Goal: Task Accomplishment & Management: Use online tool/utility

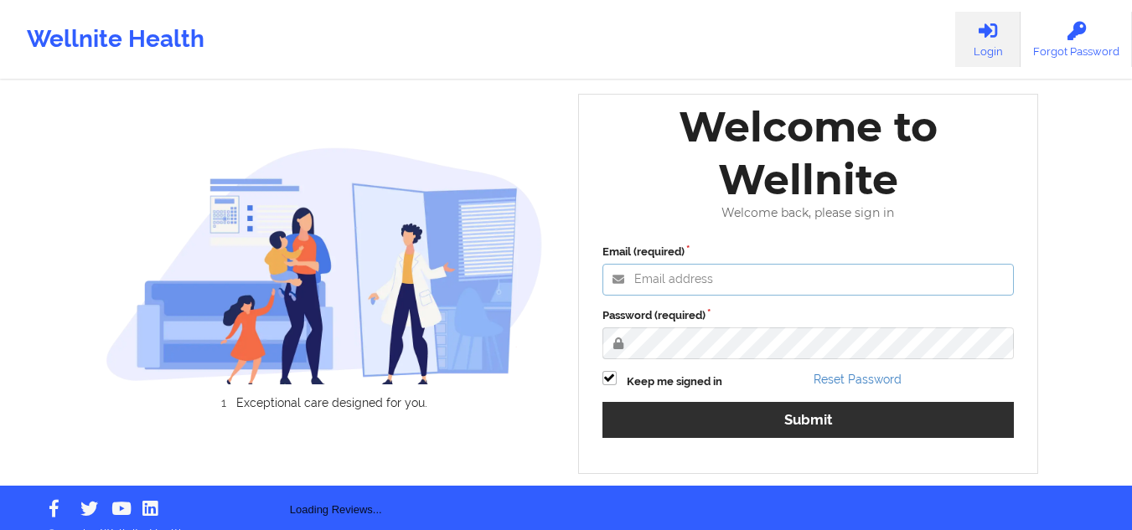
type input "mcasanaan@wellnite.com"
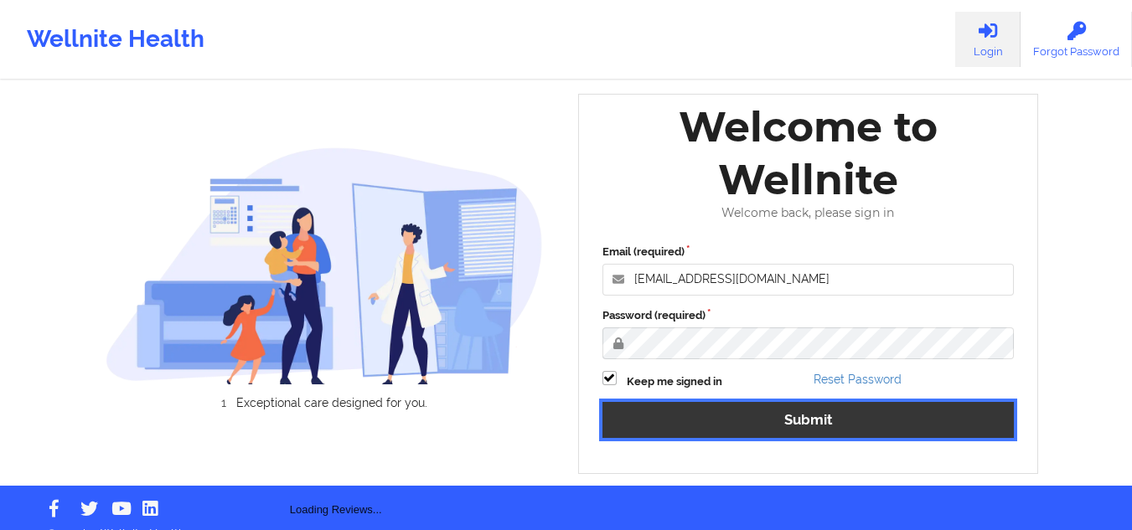
click at [817, 414] on button "Submit" at bounding box center [808, 420] width 412 height 36
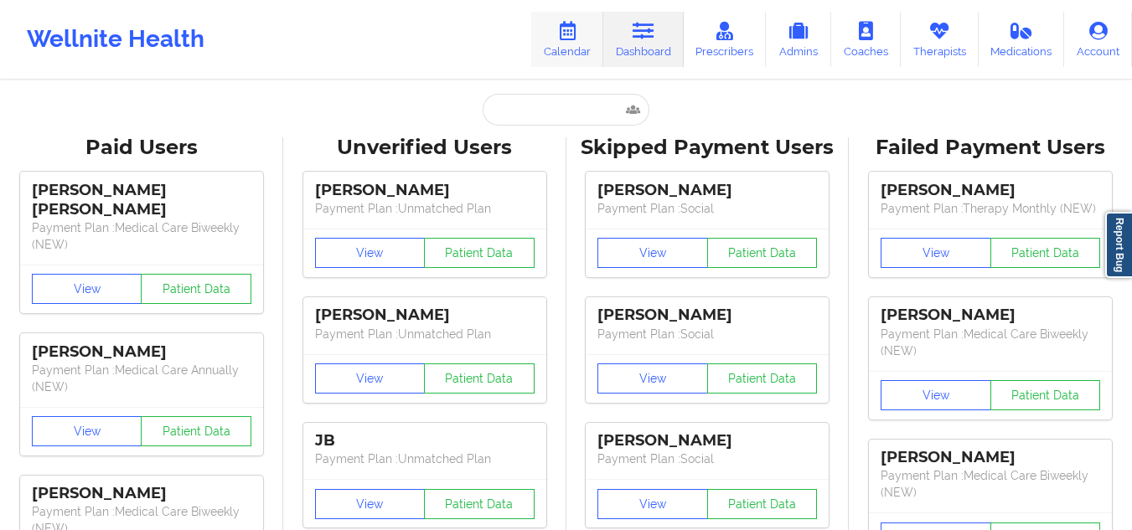
click at [581, 46] on link "Calendar" at bounding box center [567, 39] width 72 height 55
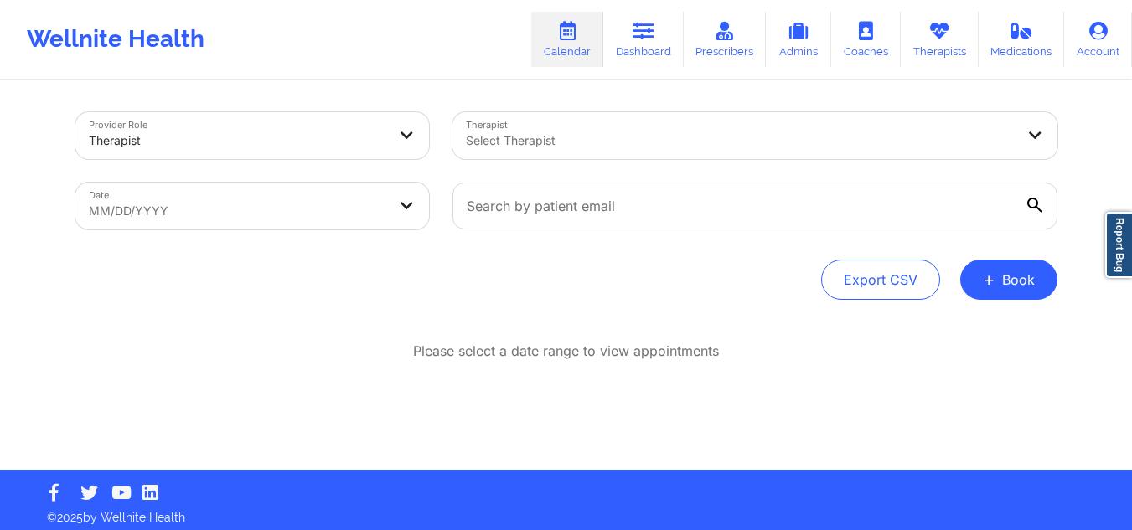
click at [625, 134] on div at bounding box center [741, 141] width 550 height 20
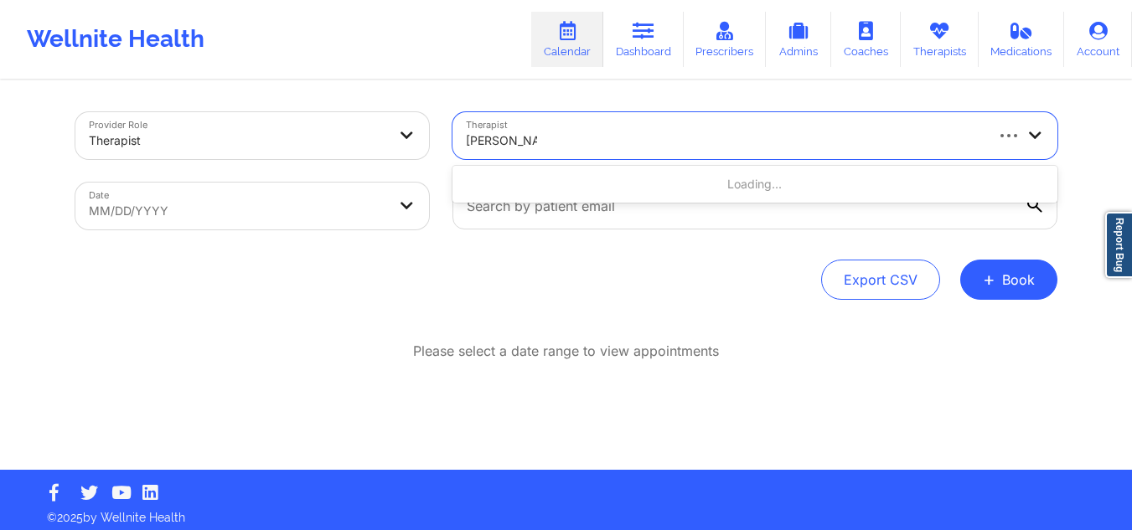
type input "stanley pearl"
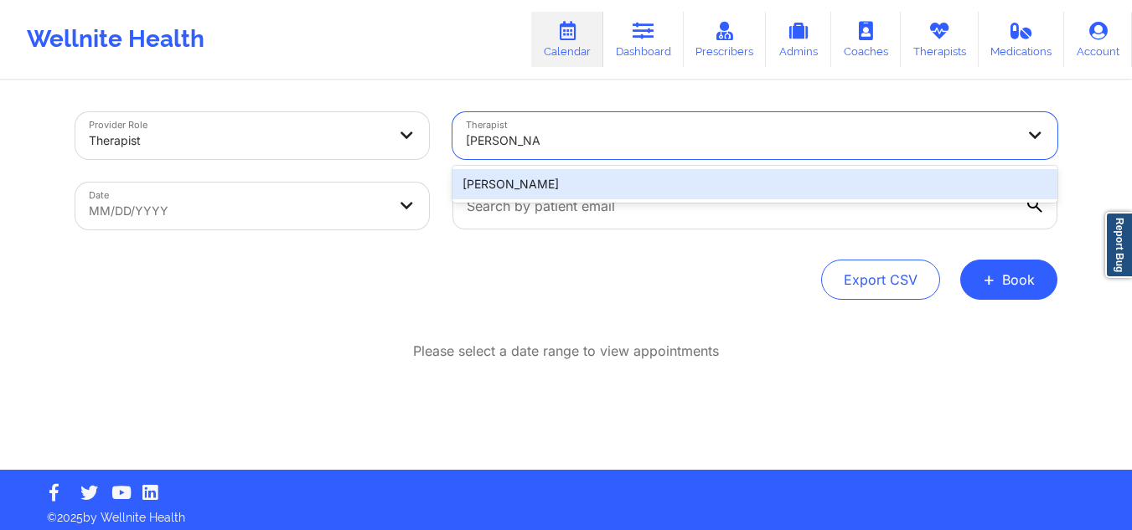
click at [553, 172] on div "Stanley Pearlberg" at bounding box center [754, 184] width 605 height 30
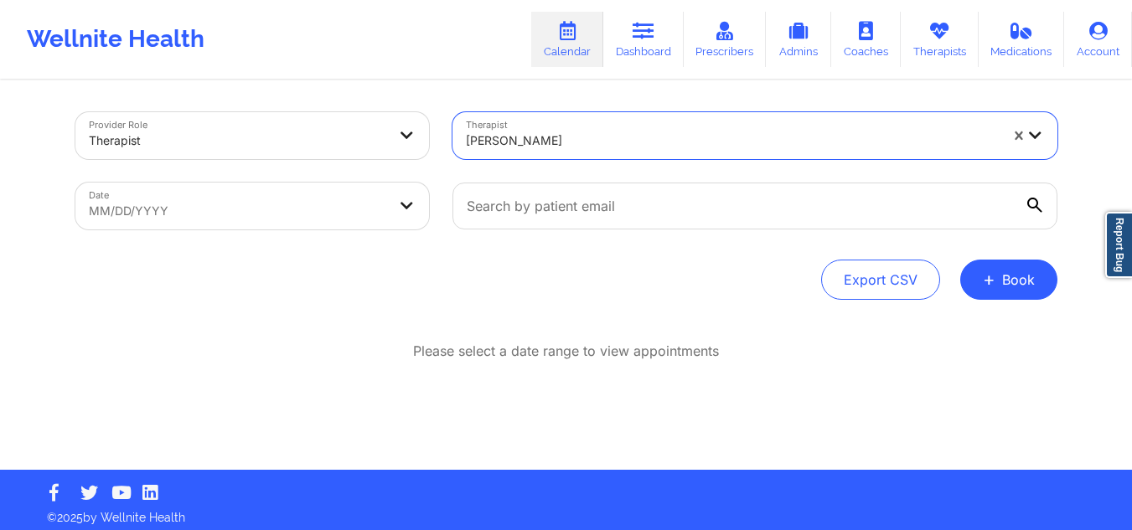
click at [343, 204] on body "Wellnite Health Calendar Dashboard Prescribers Admins Coaches Therapists Medica…" at bounding box center [566, 265] width 1132 height 530
select select "2025-8"
select select "2025-9"
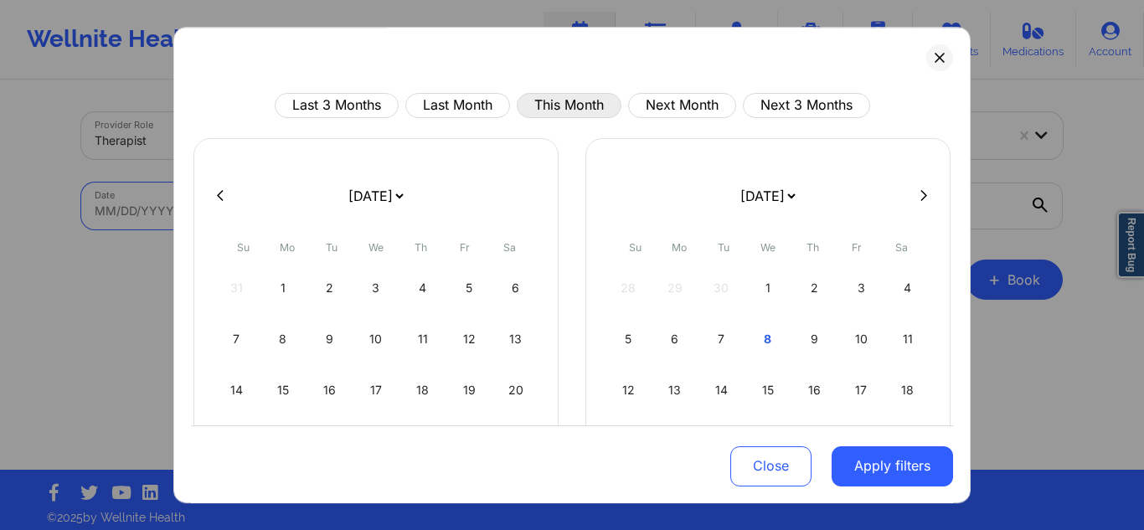
click at [539, 116] on button "This Month" at bounding box center [569, 105] width 105 height 25
select select "2025-9"
select select "2025-10"
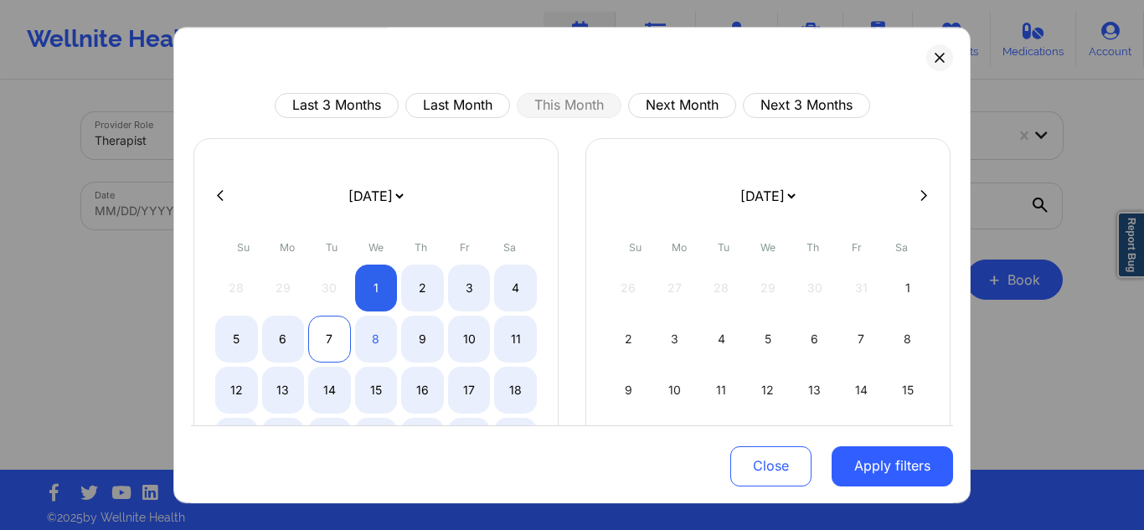
click at [309, 345] on div "7" at bounding box center [329, 339] width 43 height 47
select select "2025-9"
select select "2025-10"
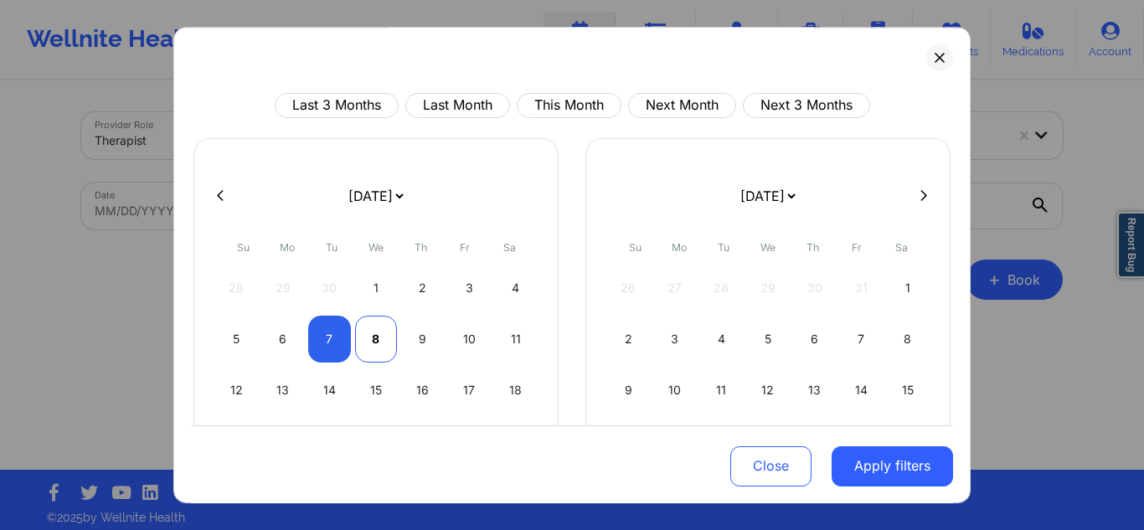
select select "2025-9"
select select "2025-10"
click at [359, 338] on div "8" at bounding box center [376, 339] width 43 height 47
select select "2025-9"
select select "2025-10"
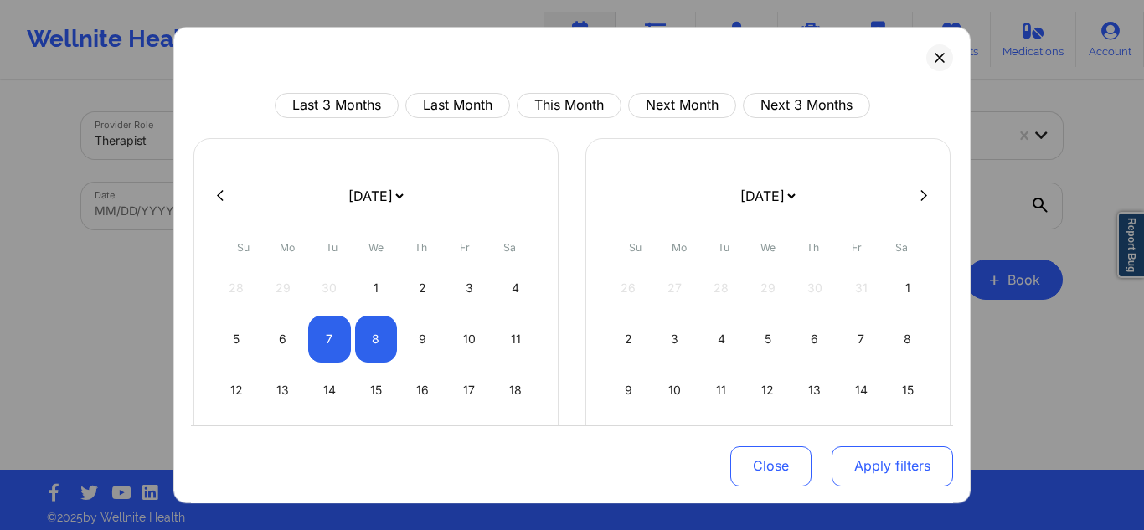
click at [876, 456] on button "Apply filters" at bounding box center [892, 466] width 121 height 40
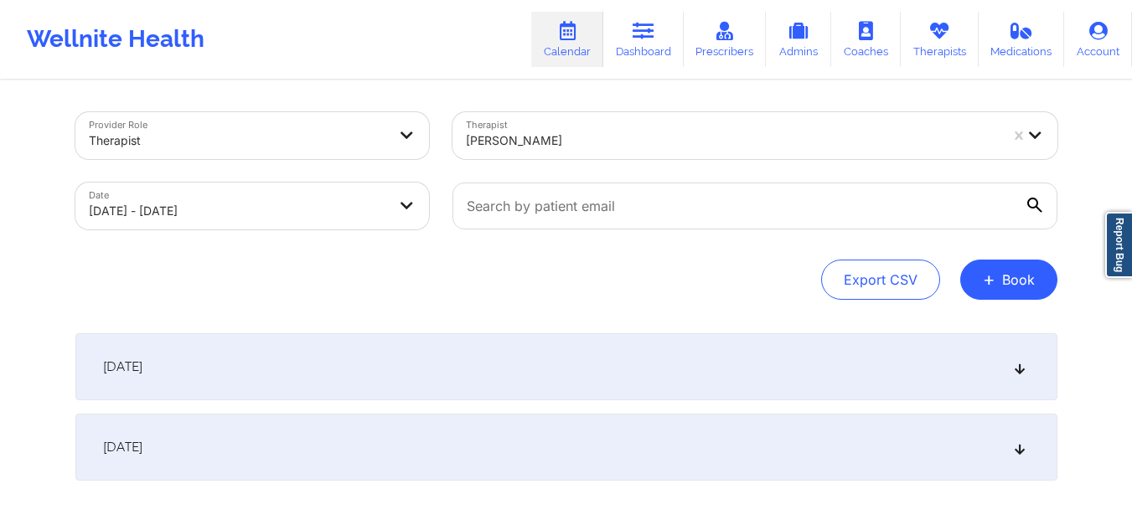
click at [261, 350] on div "October 7, 2025" at bounding box center [566, 366] width 982 height 67
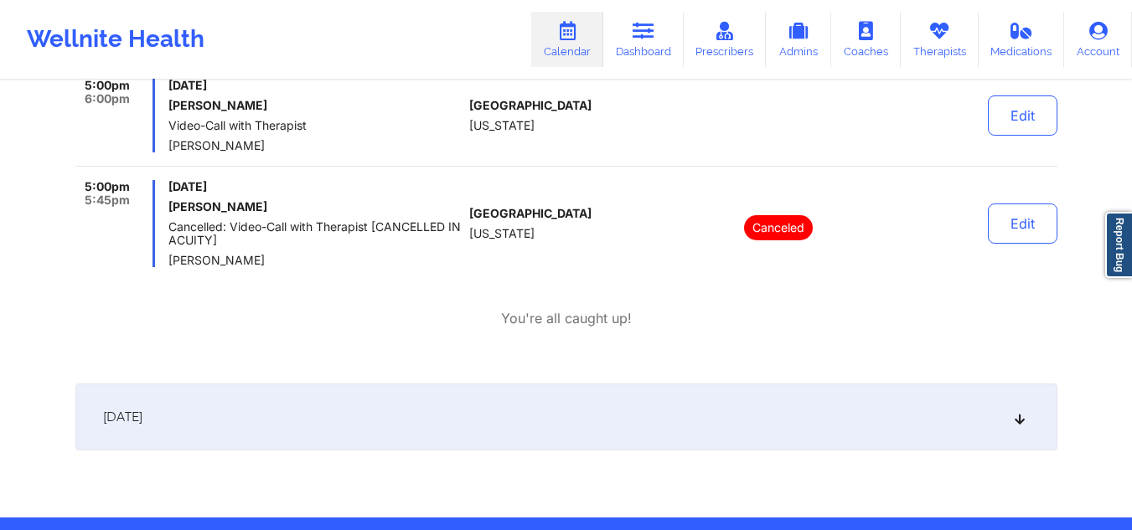
scroll to position [168, 0]
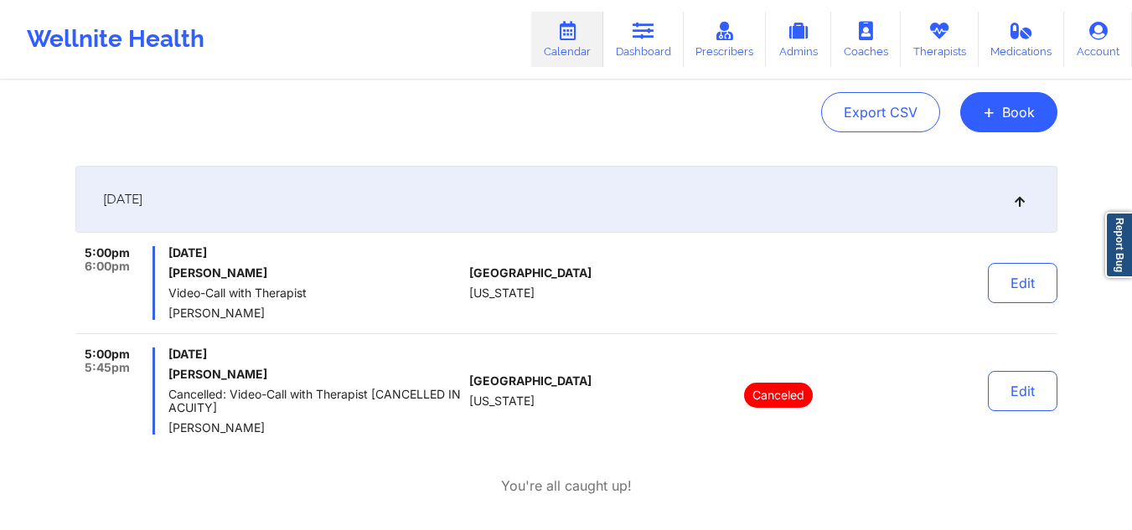
drag, startPoint x: 253, startPoint y: 268, endPoint x: 168, endPoint y: 271, distance: 85.5
click at [168, 271] on div "5:00pm 6:00pm Tuesday, October 7, 2025 Gabriel Fontes Video-Call with Therapist…" at bounding box center [269, 283] width 388 height 74
copy h6 "Gabriel Fontes"
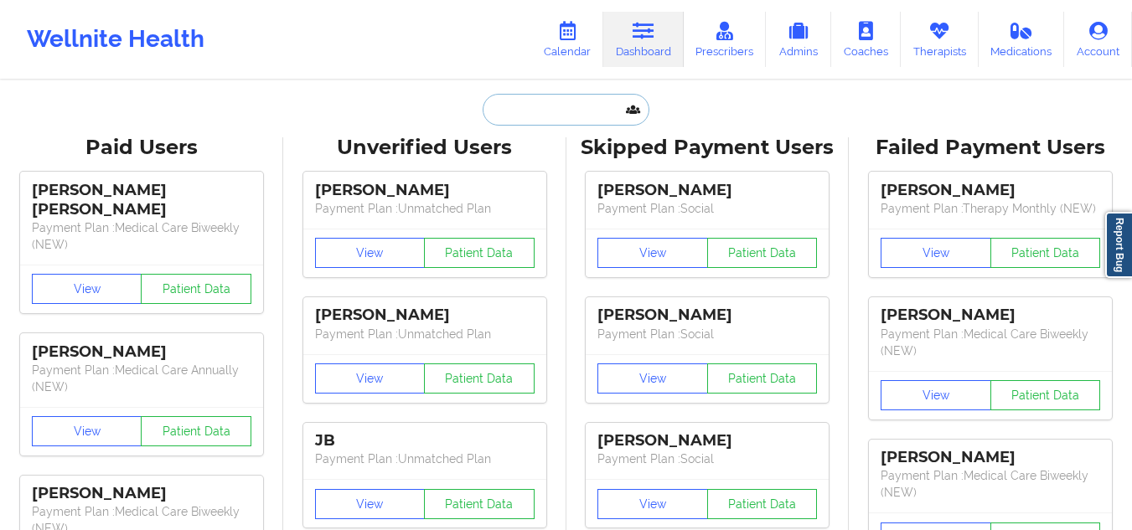
click at [571, 113] on input "text" at bounding box center [566, 110] width 166 height 32
paste input "illeen.diplan@gmail.com"
type input "illeen.diplan@gmail.com"
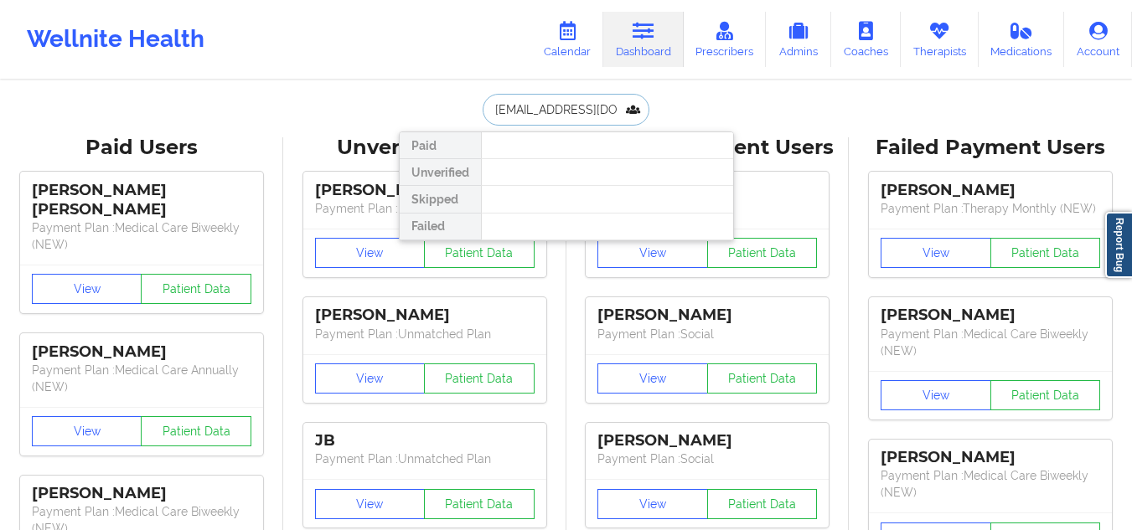
scroll to position [0, 1]
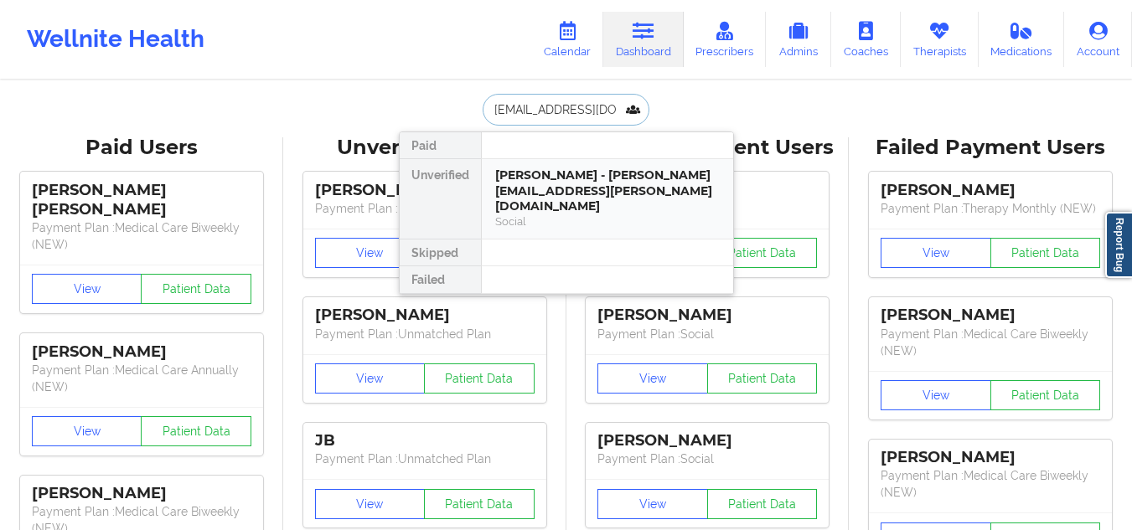
click at [586, 191] on div "Illeen Diplan - illeen.diplan@gmail.com" at bounding box center [607, 191] width 225 height 47
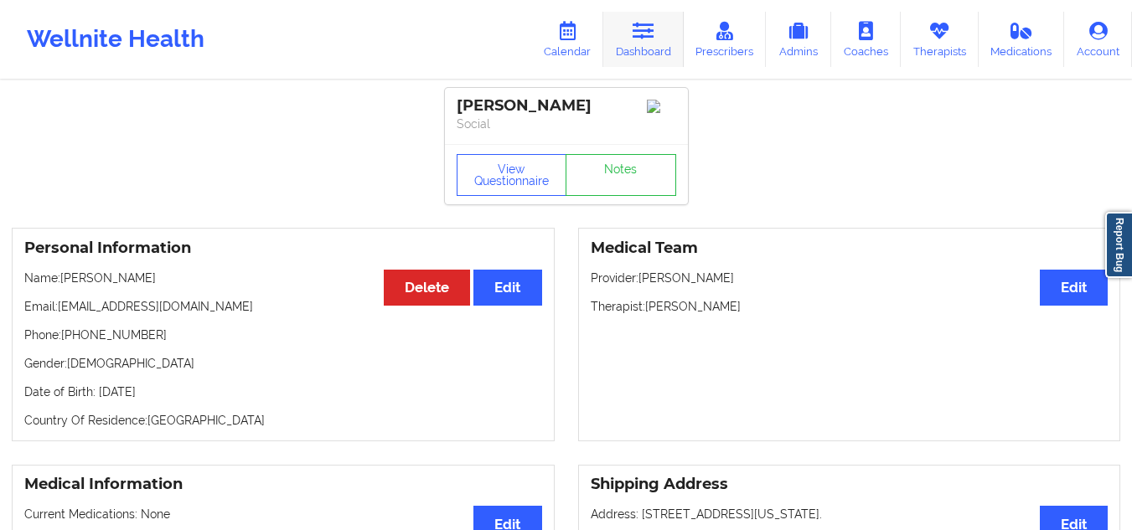
click at [658, 44] on link "Dashboard" at bounding box center [643, 39] width 80 height 55
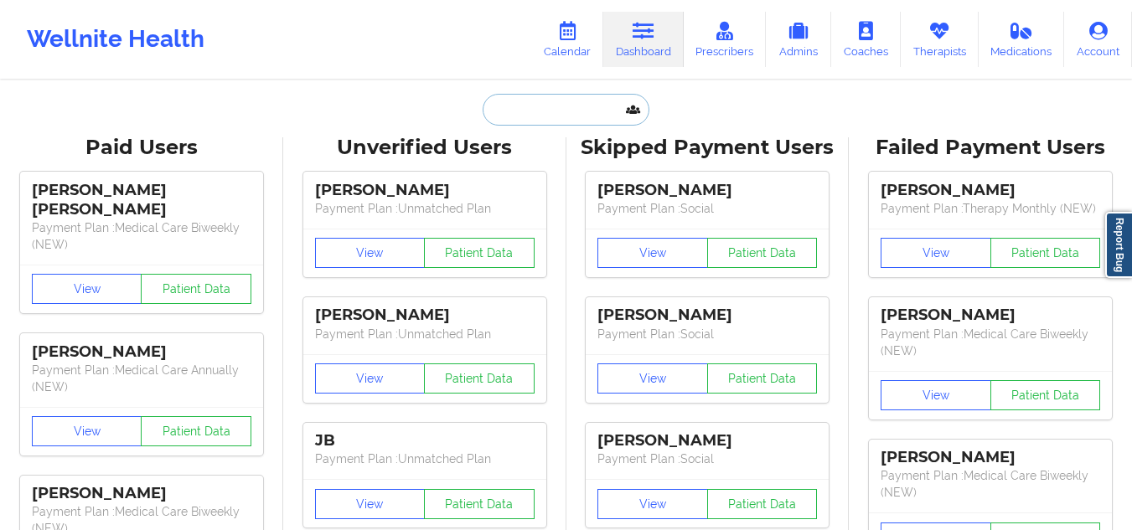
click at [564, 103] on input "text" at bounding box center [566, 110] width 166 height 32
paste input "gabrielsol27@yahoo.com"
type input "gabrielsol27@yahoo.com"
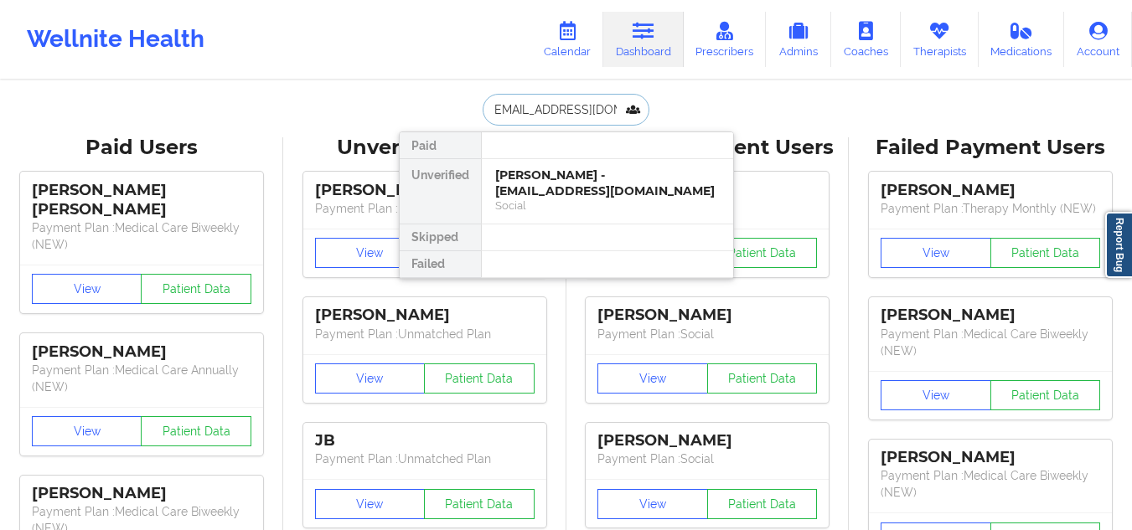
click at [624, 205] on div "Social" at bounding box center [607, 206] width 225 height 14
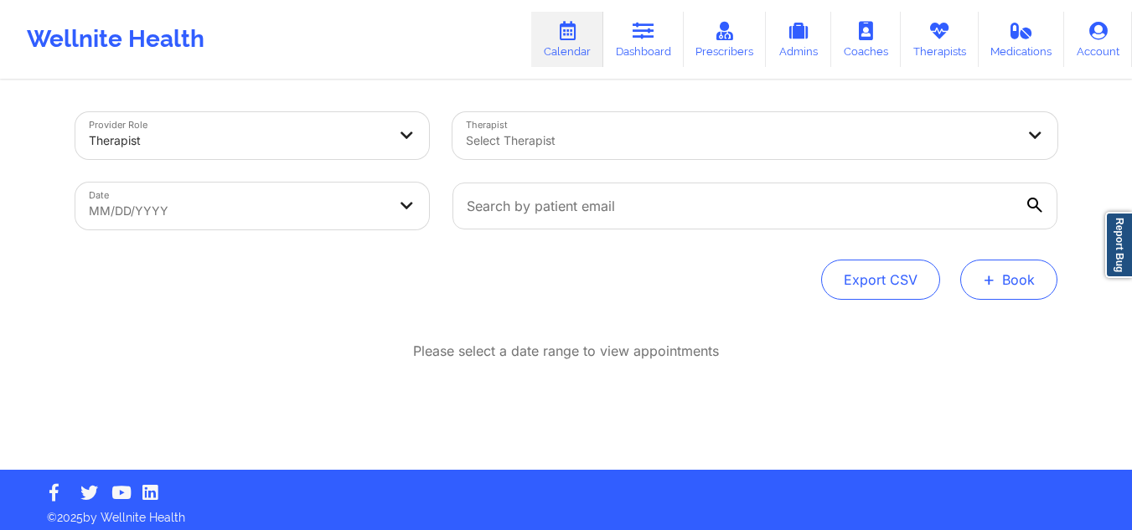
click at [998, 281] on button "+ Book" at bounding box center [1008, 280] width 97 height 40
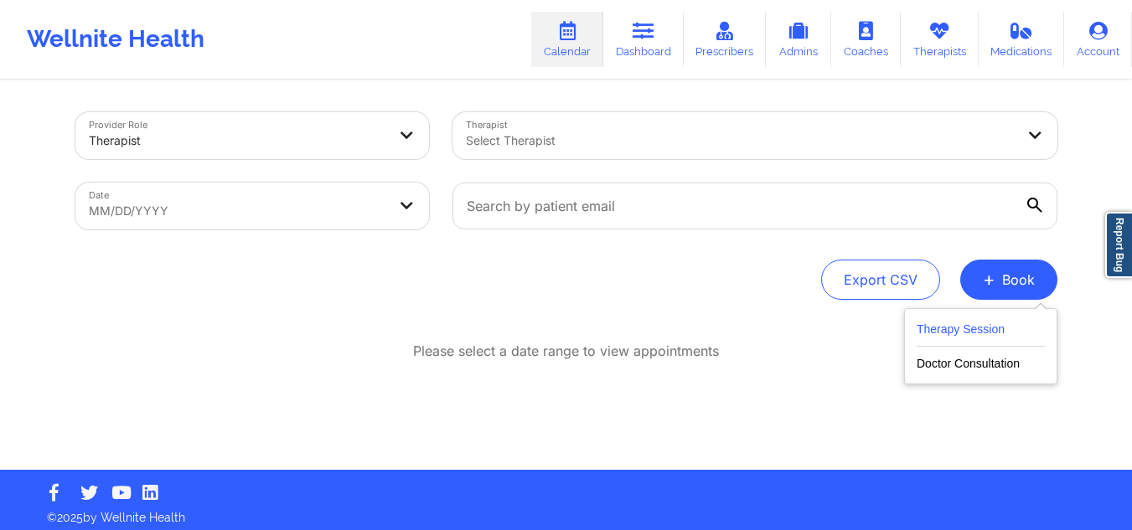
click at [943, 332] on button "Therapy Session" at bounding box center [980, 333] width 128 height 28
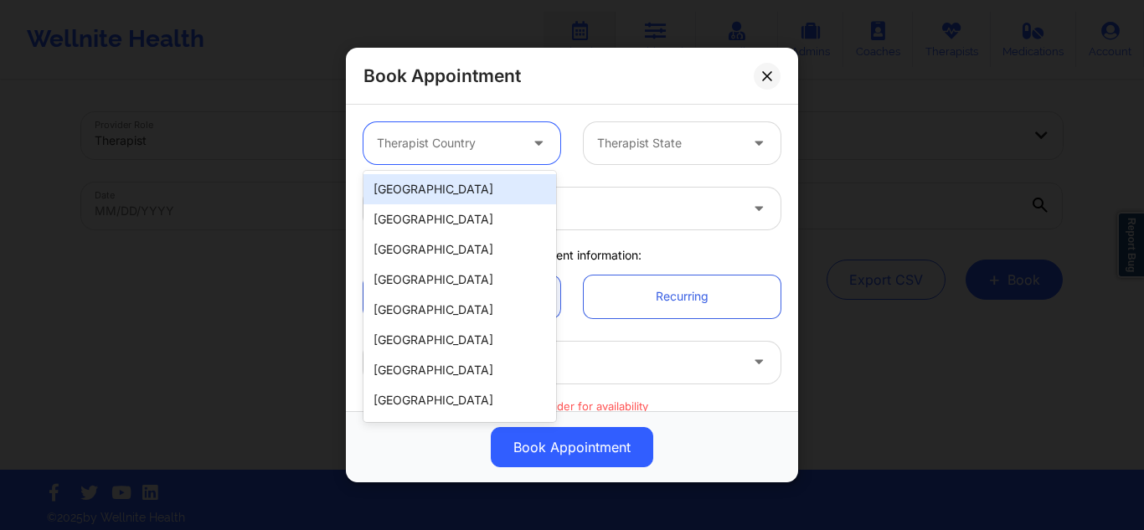
click at [471, 156] on div "Therapist Country" at bounding box center [442, 143] width 157 height 42
click at [461, 182] on div "United States" at bounding box center [460, 189] width 193 height 30
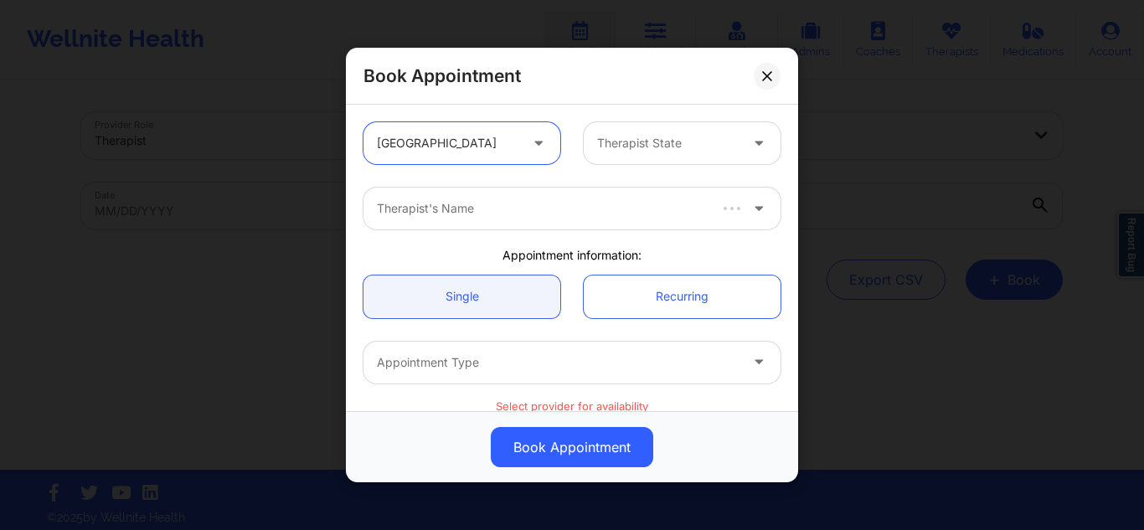
click at [619, 157] on div "Therapist State" at bounding box center [662, 143] width 157 height 42
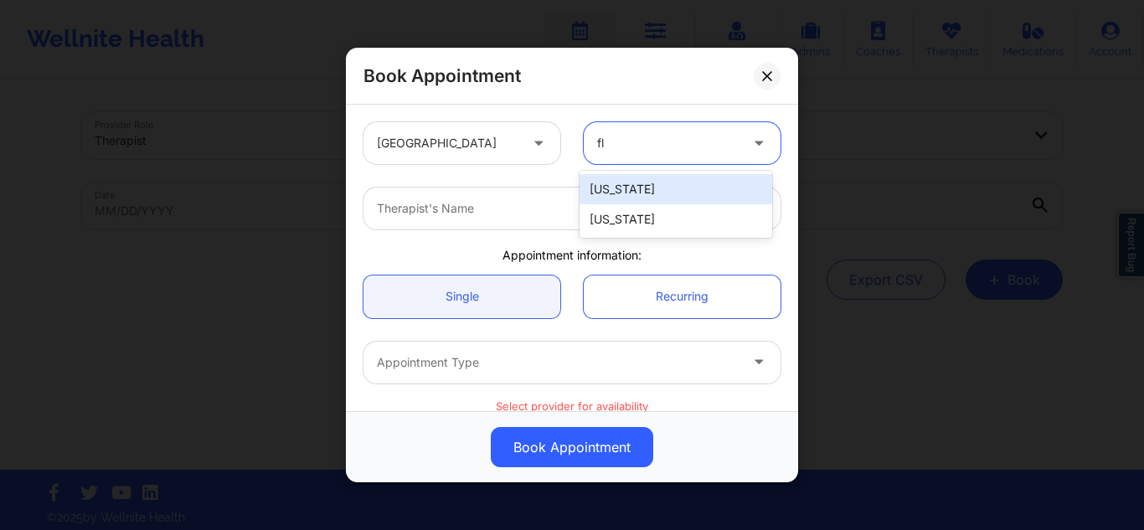
type input "flo"
click at [635, 196] on div "Florida" at bounding box center [676, 189] width 193 height 30
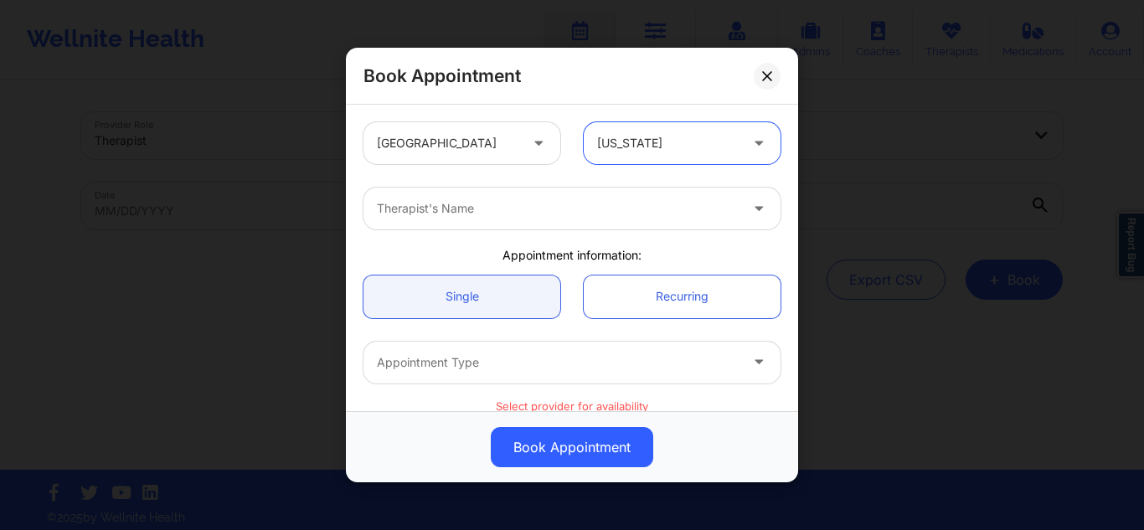
click at [550, 199] on div at bounding box center [558, 209] width 362 height 20
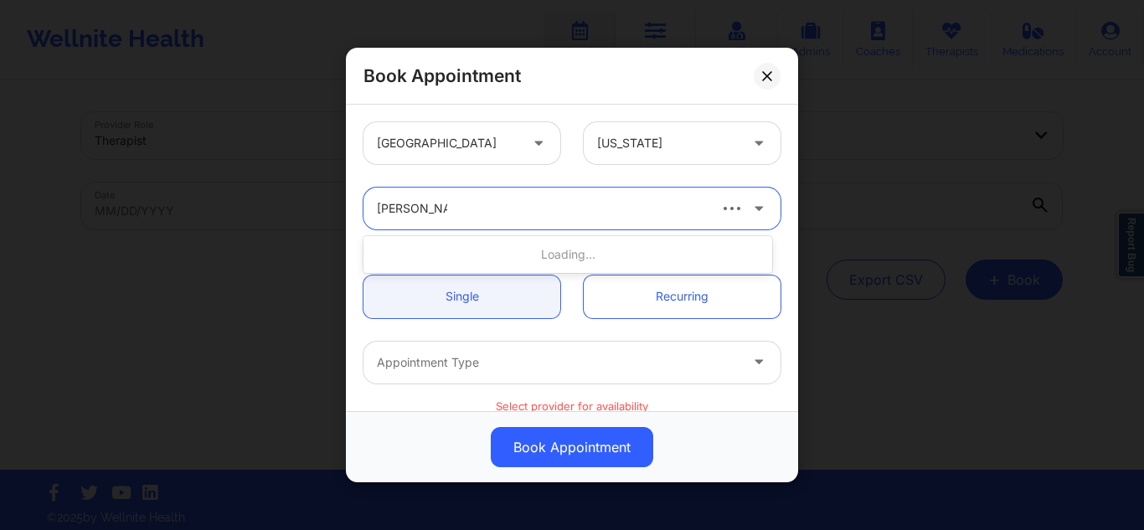
type input "melissa glenn"
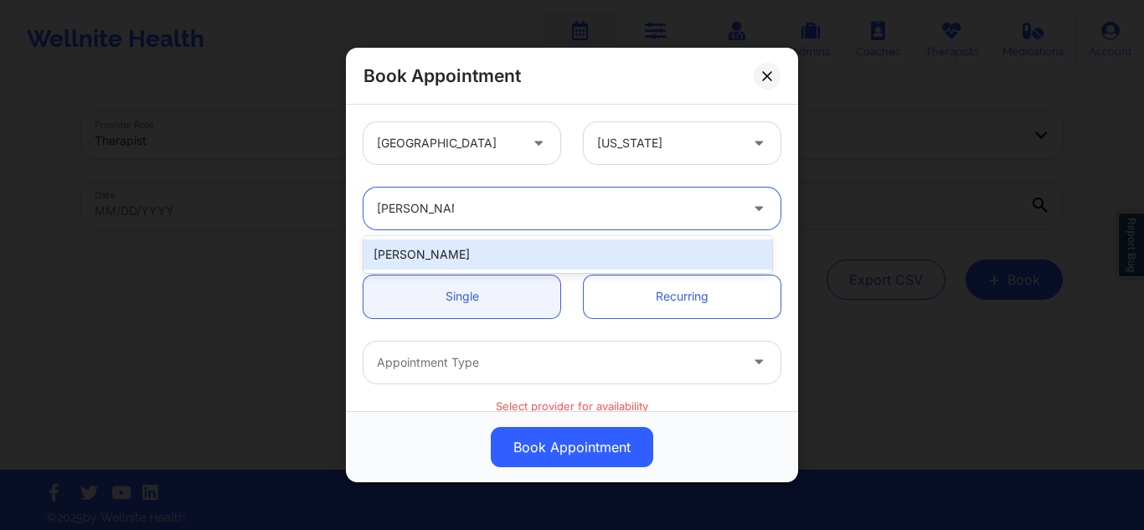
click at [506, 260] on div "[PERSON_NAME]" at bounding box center [568, 255] width 409 height 30
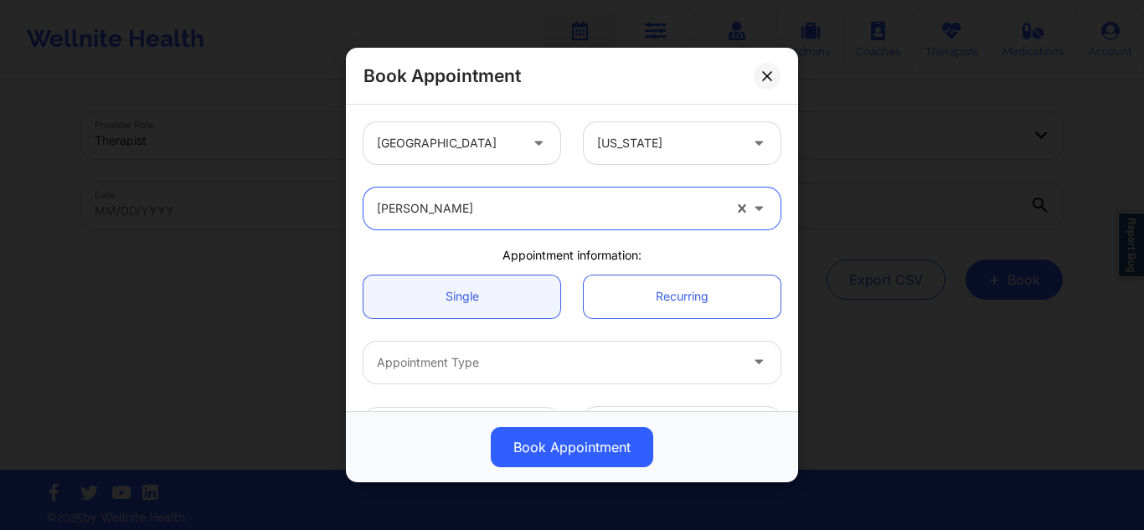
scroll to position [84, 0]
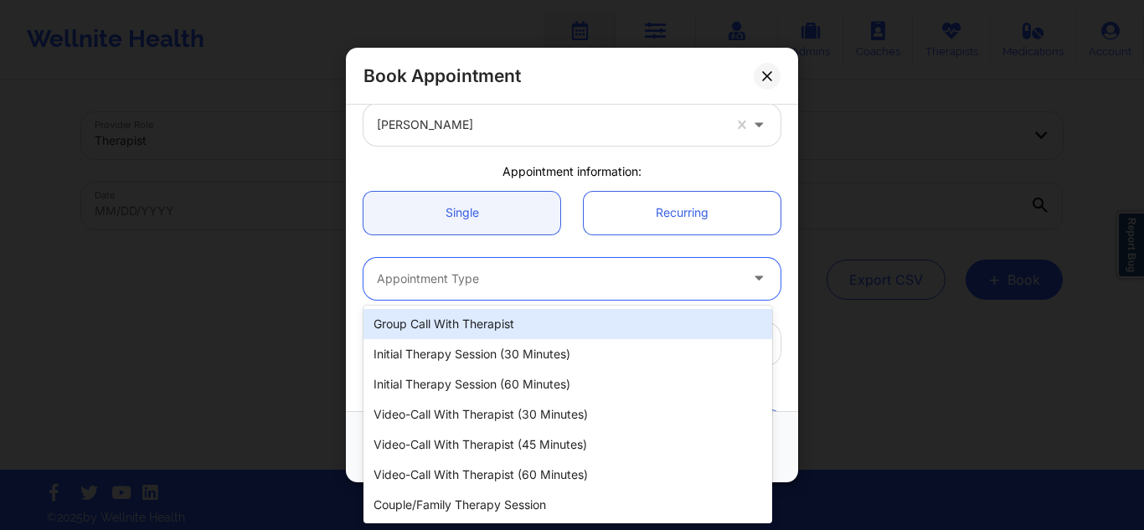
click at [491, 286] on div at bounding box center [558, 279] width 362 height 20
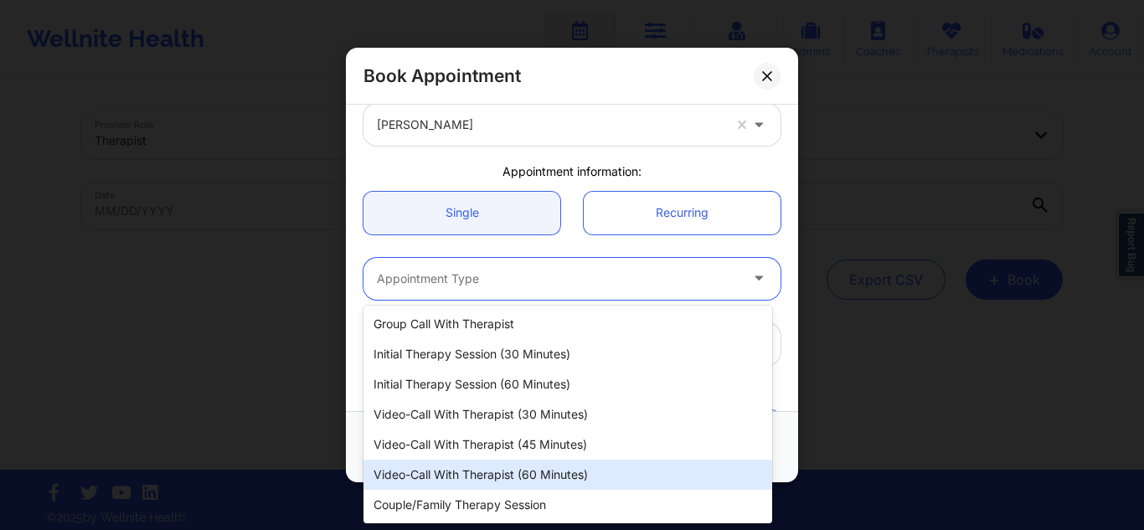
click at [477, 474] on div "Video-Call with Therapist (60 minutes)" at bounding box center [568, 475] width 409 height 30
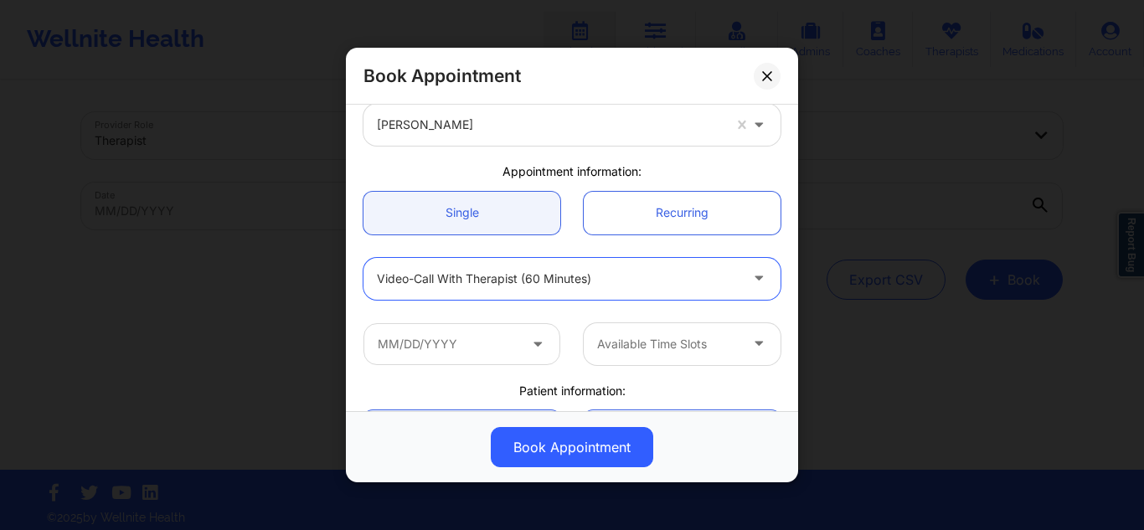
scroll to position [251, 0]
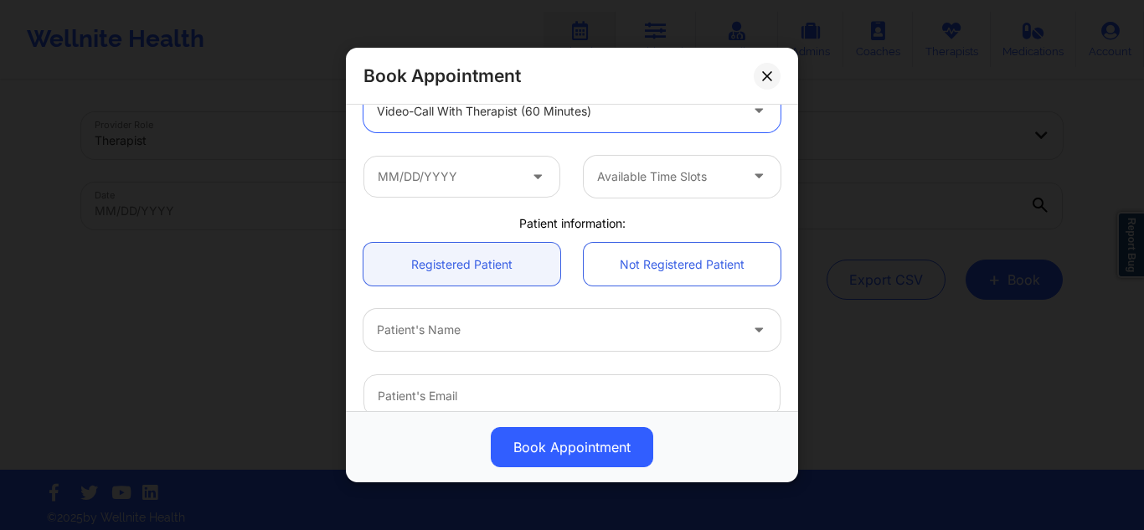
click at [472, 333] on div at bounding box center [558, 330] width 362 height 20
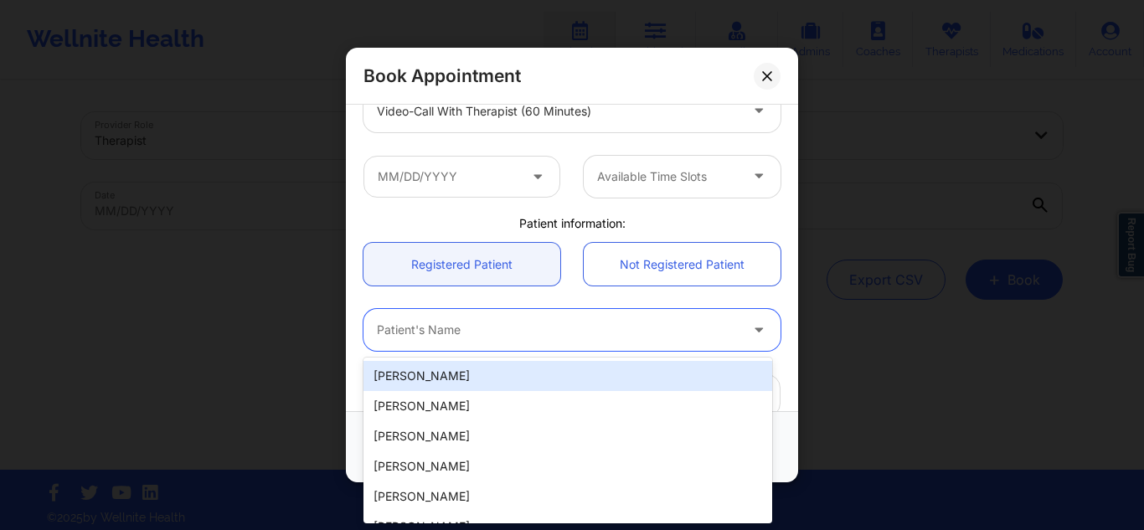
paste input "[EMAIL_ADDRESS][DOMAIN_NAME]"
type input "[EMAIL_ADDRESS][DOMAIN_NAME]"
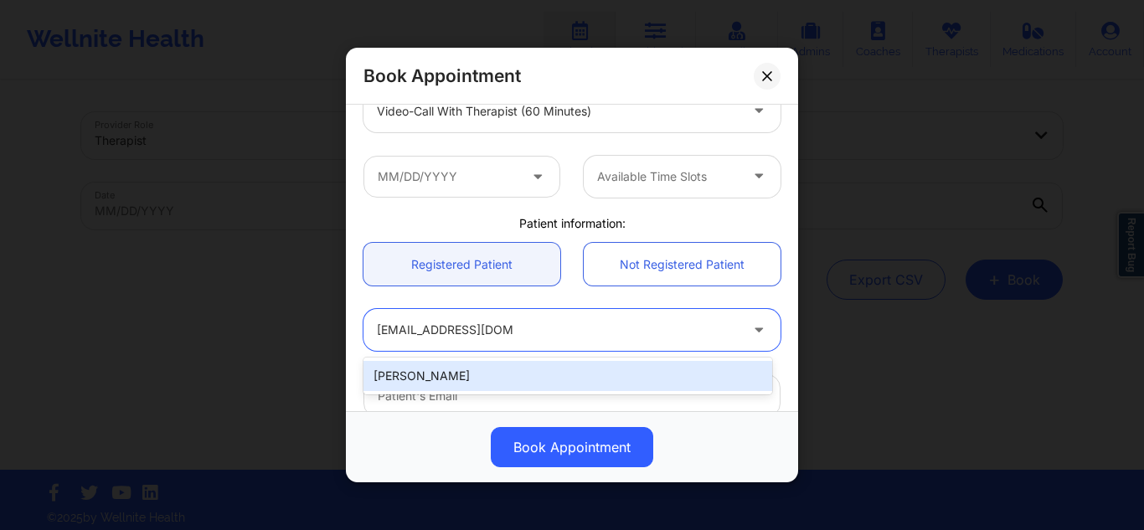
click at [474, 370] on div "[PERSON_NAME]" at bounding box center [568, 376] width 409 height 30
type input "[EMAIL_ADDRESS][DOMAIN_NAME]"
type input "[PHONE_NUMBER]"
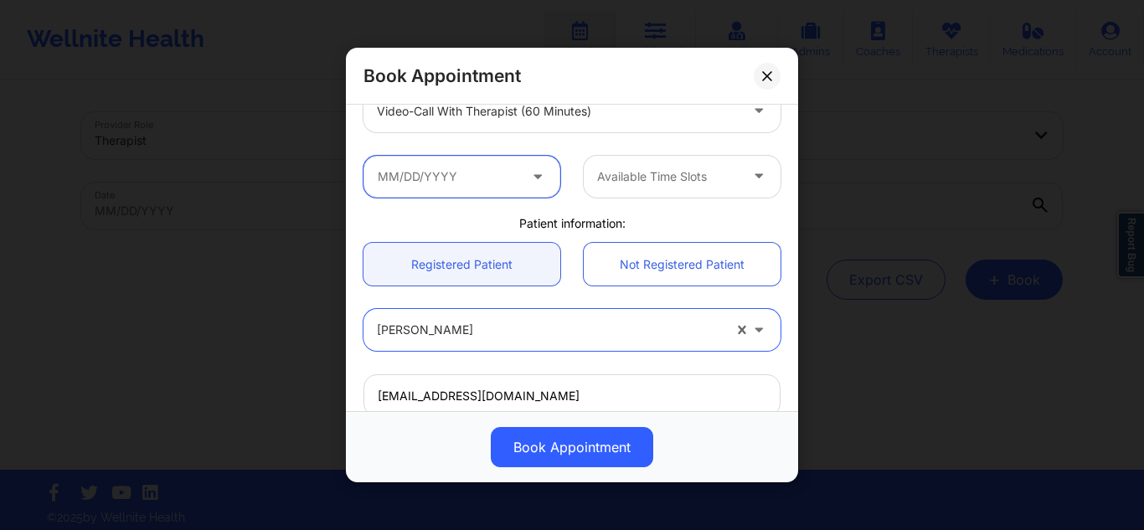
click at [467, 176] on input "text" at bounding box center [462, 176] width 197 height 42
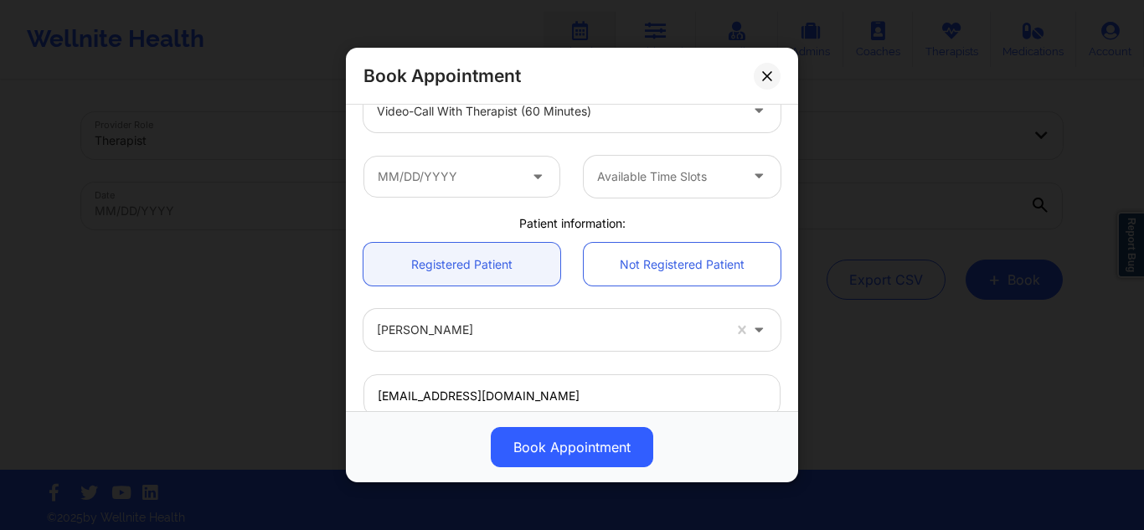
click at [761, 224] on div "Patient information:" at bounding box center [572, 222] width 441 height 17
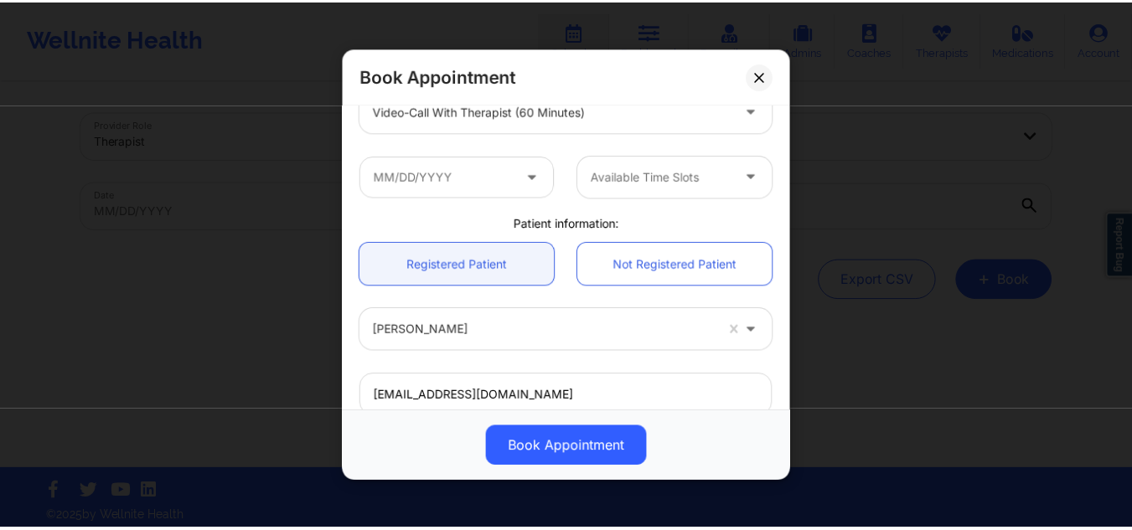
scroll to position [84, 0]
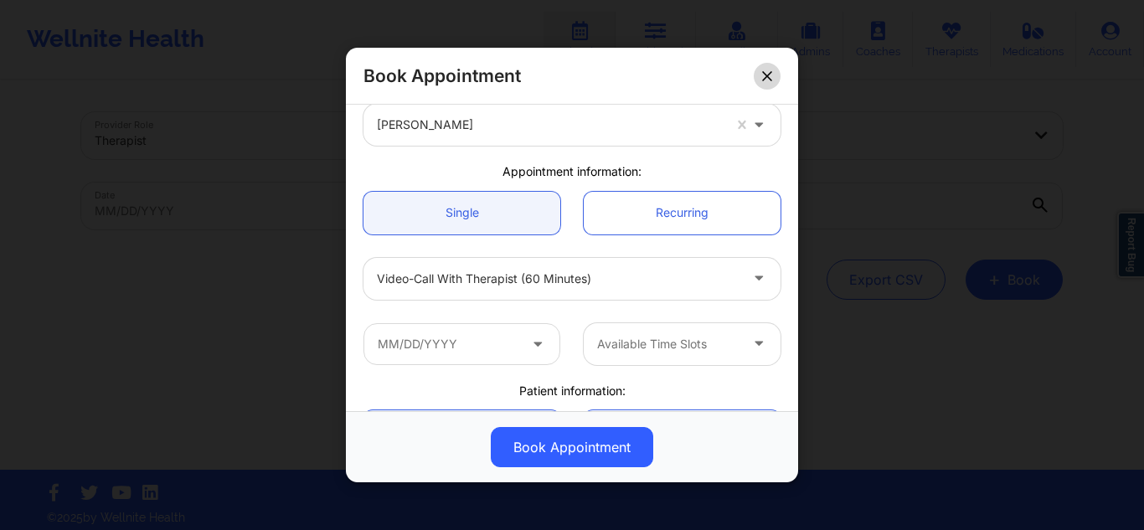
click at [767, 84] on button at bounding box center [767, 75] width 27 height 27
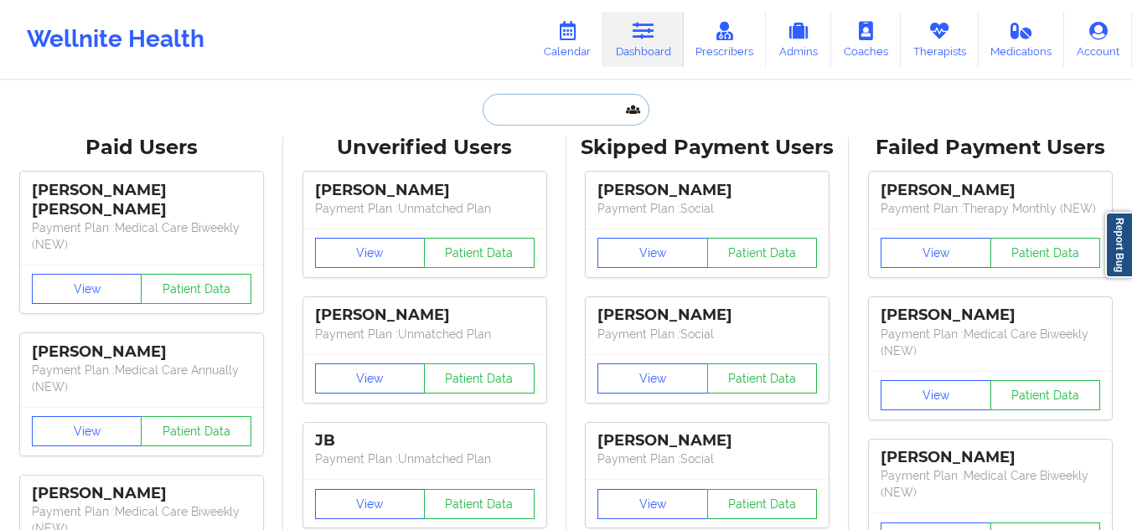
click at [566, 111] on input "text" at bounding box center [566, 110] width 166 height 32
paste input "[EMAIL_ADDRESS][DOMAIN_NAME]"
type input "[EMAIL_ADDRESS][DOMAIN_NAME]"
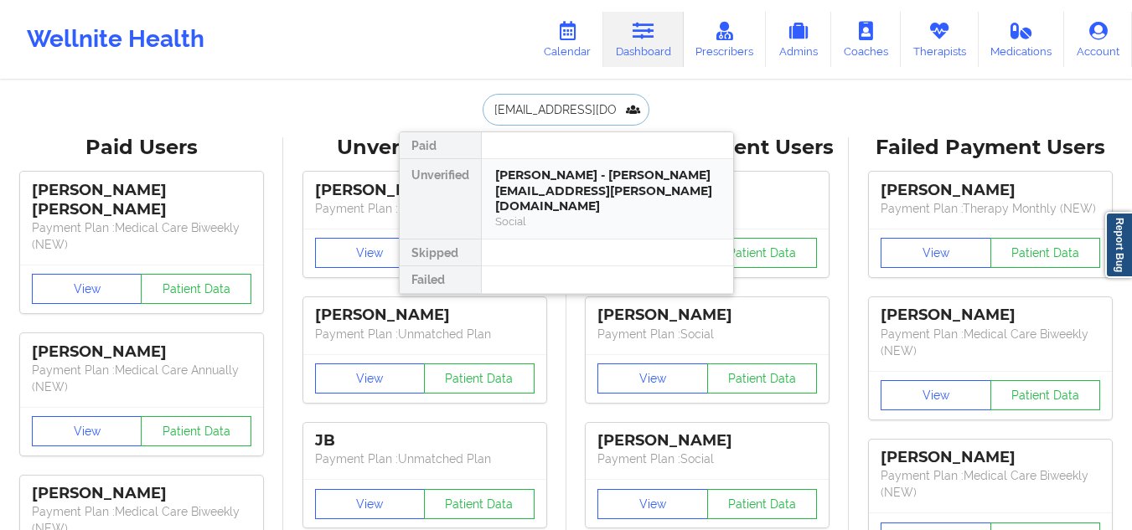
click at [590, 197] on div "[PERSON_NAME] - [PERSON_NAME][EMAIL_ADDRESS][PERSON_NAME][DOMAIN_NAME]" at bounding box center [607, 191] width 225 height 47
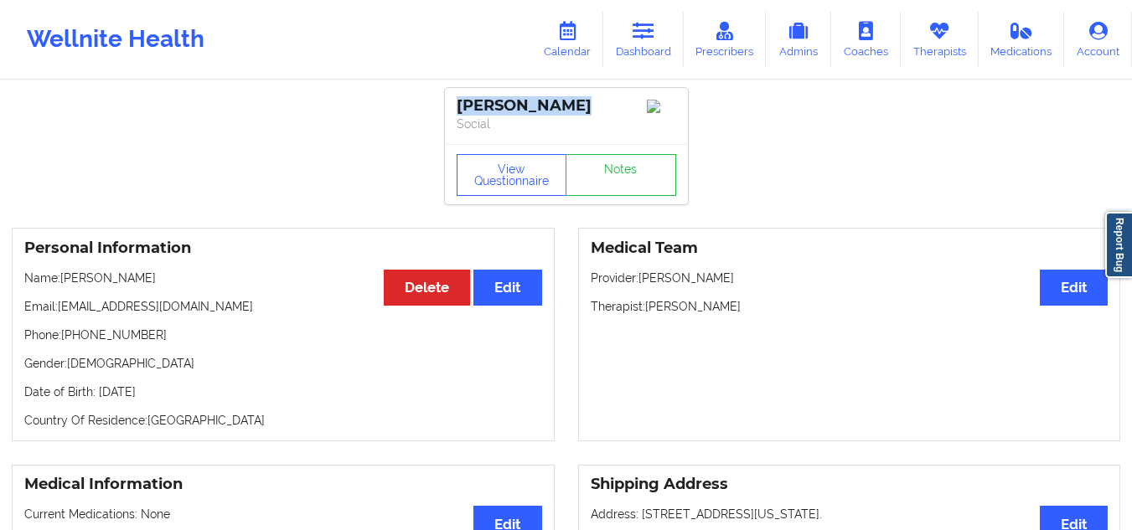
drag, startPoint x: 574, startPoint y: 105, endPoint x: 448, endPoint y: 103, distance: 125.7
click at [448, 103] on div "[PERSON_NAME] Social" at bounding box center [566, 116] width 243 height 56
copy div "[PERSON_NAME]"
drag, startPoint x: 176, startPoint y: 337, endPoint x: 77, endPoint y: 342, distance: 99.0
click at [77, 342] on p "Phone: [PHONE_NUMBER]" at bounding box center [283, 335] width 518 height 17
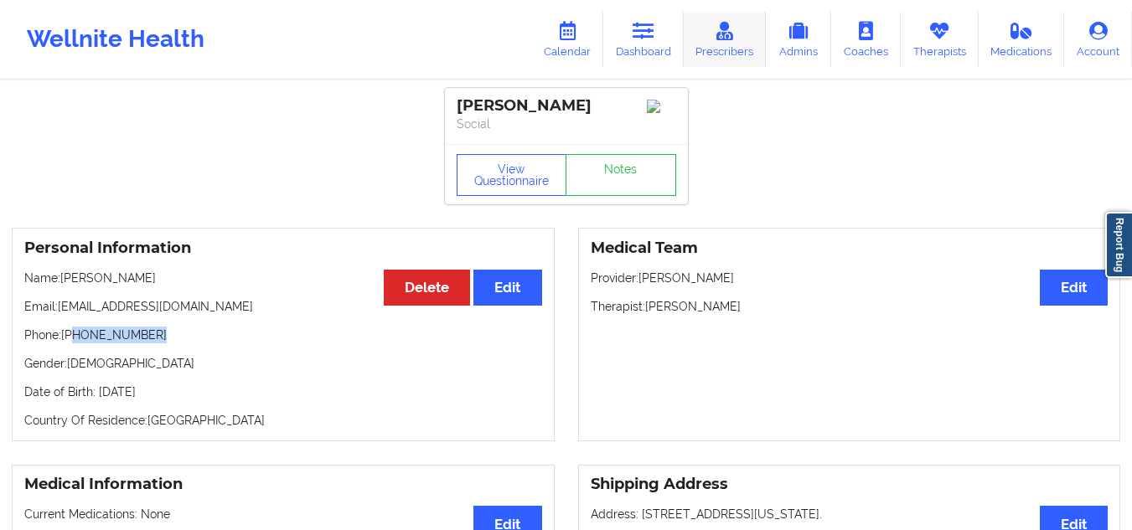
copy p "[PHONE_NUMBER]"
drag, startPoint x: 204, startPoint y: 314, endPoint x: 51, endPoint y: 313, distance: 152.5
click at [51, 313] on p "Email: [EMAIL_ADDRESS][DOMAIN_NAME]" at bounding box center [283, 306] width 518 height 17
copy p "[EMAIL_ADDRESS][DOMAIN_NAME]"
